Goal: Navigation & Orientation: Find specific page/section

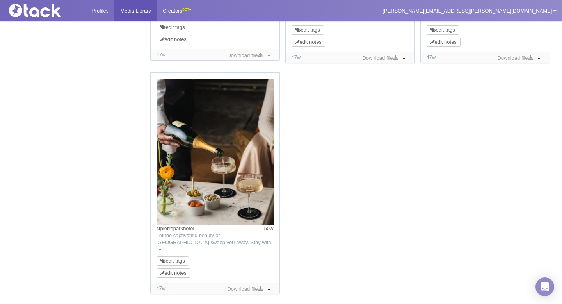
scroll to position [799, 0]
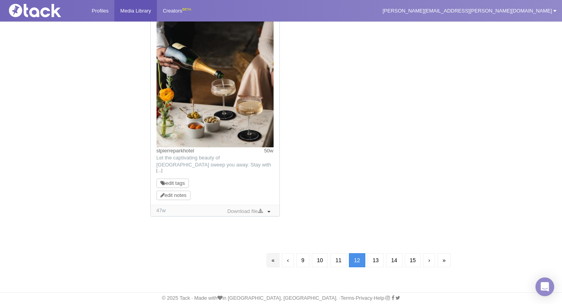
click at [266, 258] on link "«" at bounding box center [272, 260] width 13 height 14
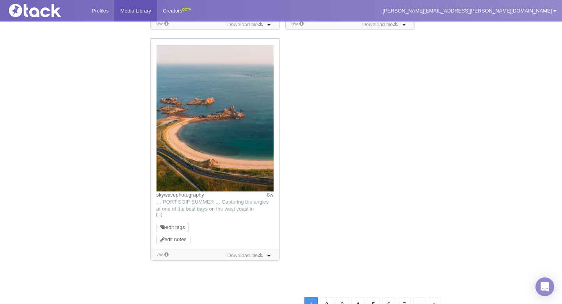
scroll to position [829, 0]
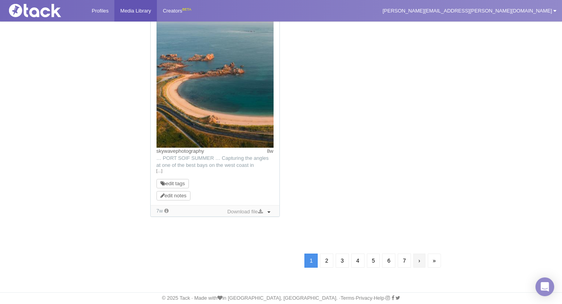
click at [417, 259] on link "›" at bounding box center [419, 260] width 12 height 14
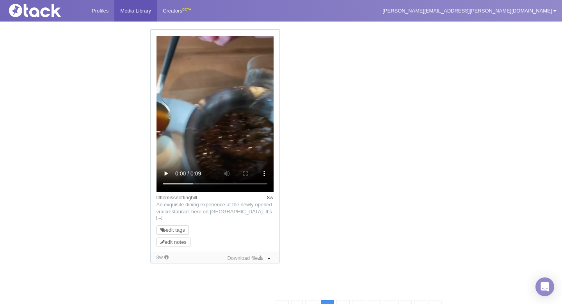
scroll to position [840, 0]
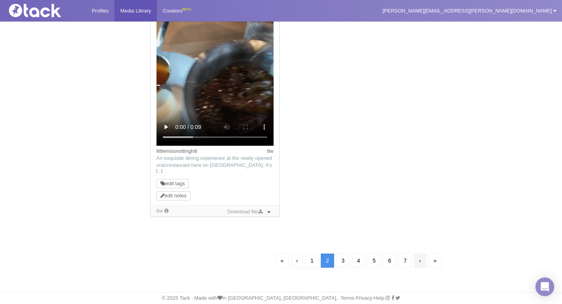
click at [418, 257] on link "›" at bounding box center [420, 260] width 12 height 14
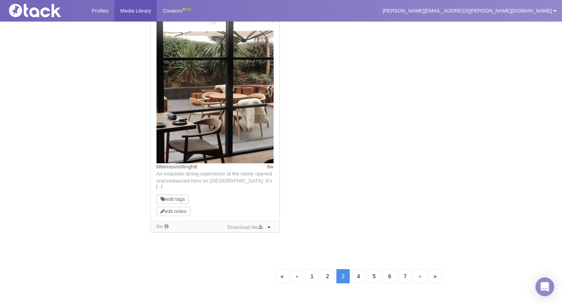
scroll to position [841, 0]
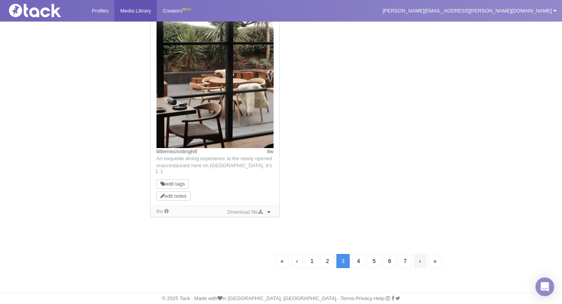
click at [418, 261] on link "›" at bounding box center [420, 261] width 12 height 14
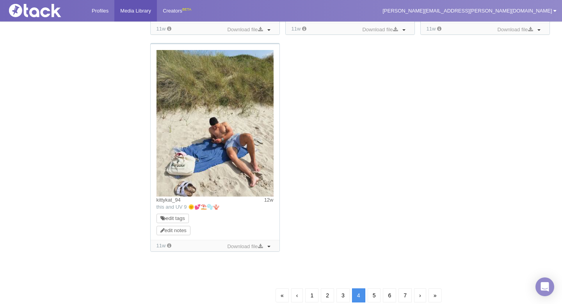
scroll to position [787, 0]
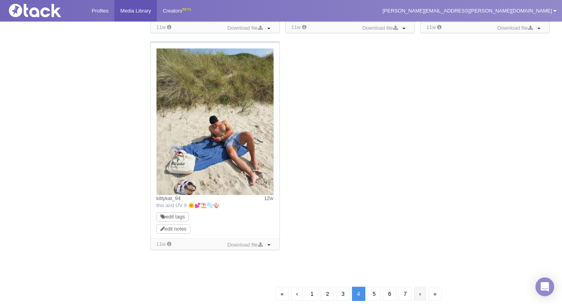
click at [419, 292] on link "›" at bounding box center [420, 293] width 12 height 14
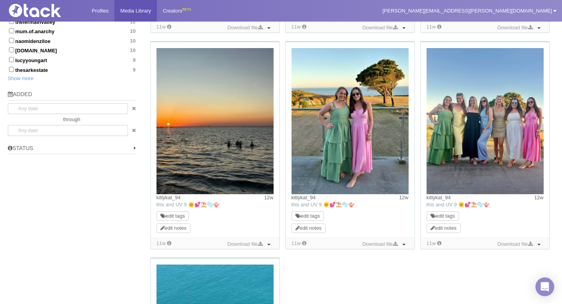
scroll to position [508, 0]
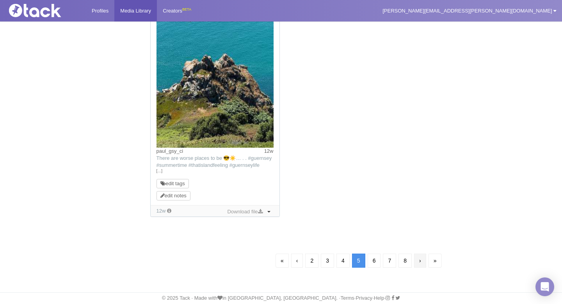
click at [417, 263] on link "›" at bounding box center [420, 260] width 12 height 14
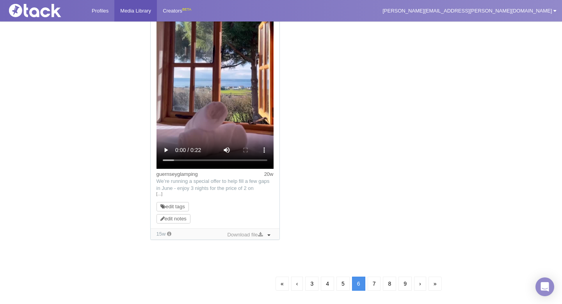
scroll to position [999, 0]
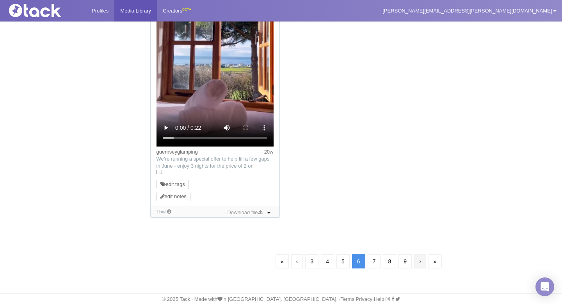
click at [419, 265] on link "›" at bounding box center [420, 261] width 12 height 14
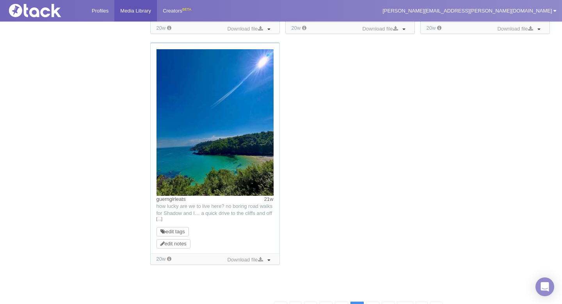
scroll to position [863, 0]
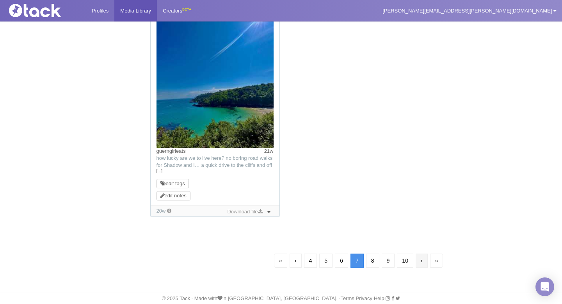
click at [420, 261] on link "›" at bounding box center [422, 260] width 12 height 14
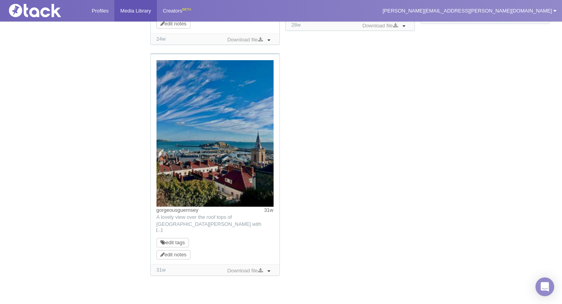
scroll to position [785, 0]
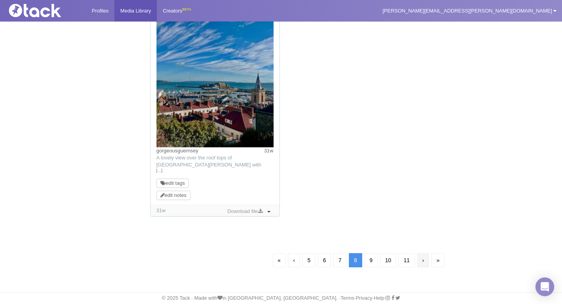
click at [422, 261] on link "›" at bounding box center [423, 260] width 12 height 14
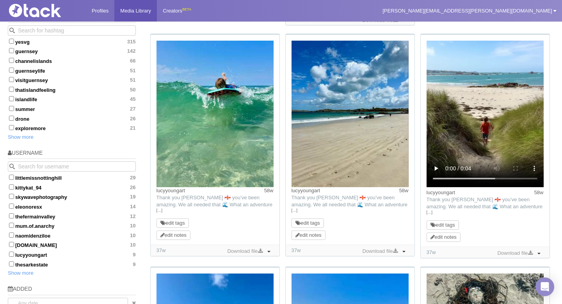
scroll to position [299, 0]
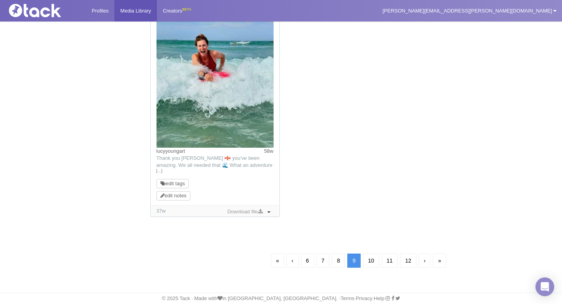
click at [424, 261] on link "›" at bounding box center [425, 260] width 12 height 14
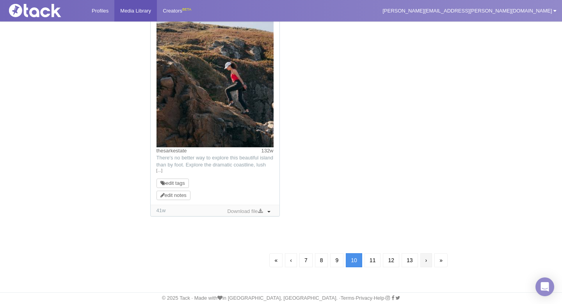
click at [428, 263] on link "›" at bounding box center [426, 260] width 12 height 14
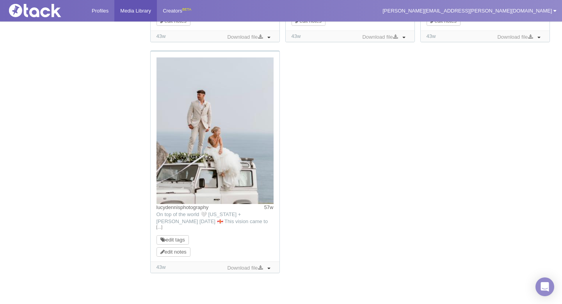
scroll to position [799, 0]
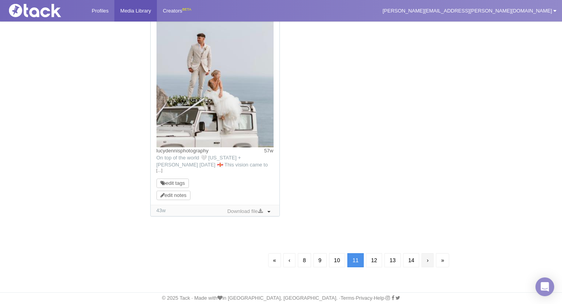
click at [427, 259] on link "›" at bounding box center [427, 260] width 12 height 14
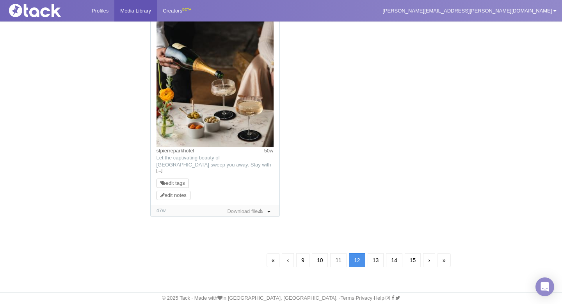
scroll to position [56, 0]
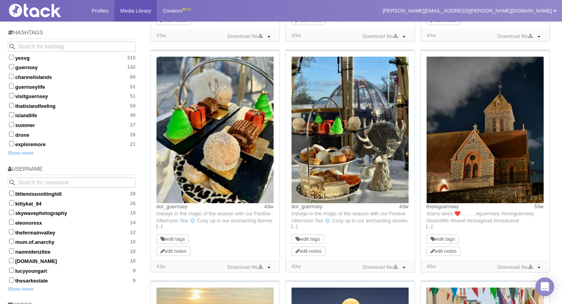
scroll to position [295, 0]
